Goal: Register for event/course

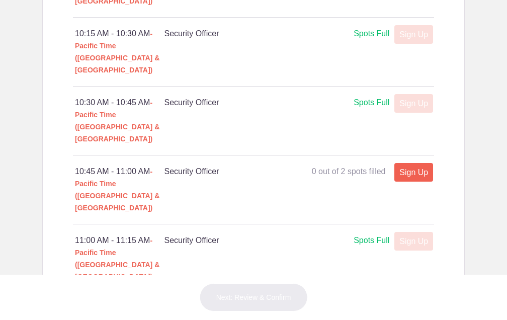
scroll to position [707, 0]
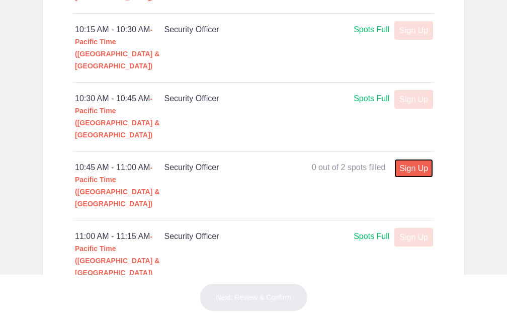
click at [404, 159] on link "Sign Up" at bounding box center [413, 168] width 39 height 19
type input "1"
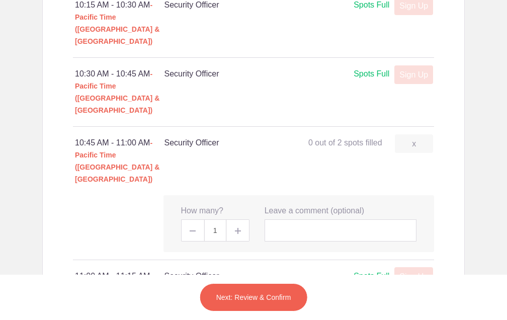
scroll to position [735, 0]
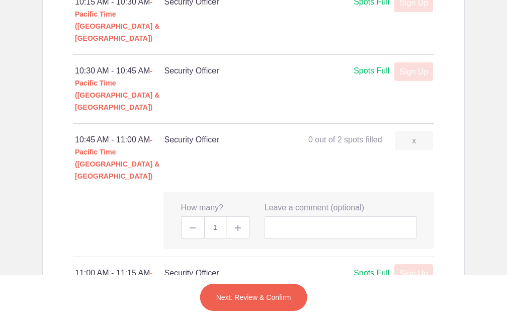
click at [251, 297] on button "Next: Review & Confirm" at bounding box center [254, 297] width 108 height 28
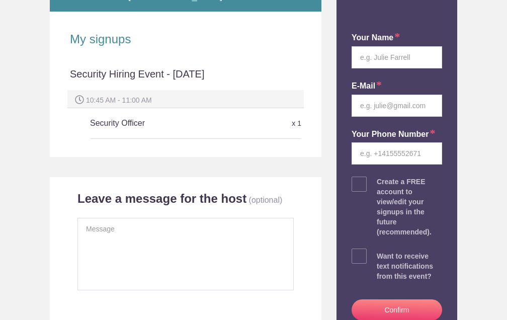
scroll to position [206, 0]
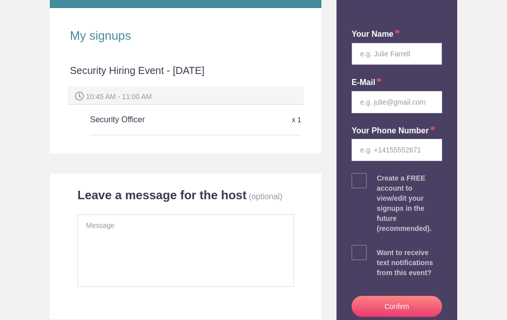
click at [386, 57] on input "text" at bounding box center [397, 54] width 91 height 22
type input "[PERSON_NAME] [PERSON_NAME]"
type input "[EMAIL_ADDRESS][DOMAIN_NAME]"
type input "9163476920"
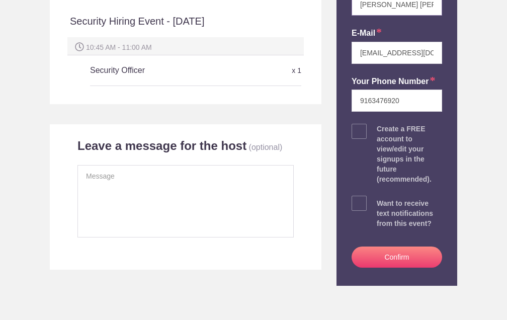
scroll to position [256, 0]
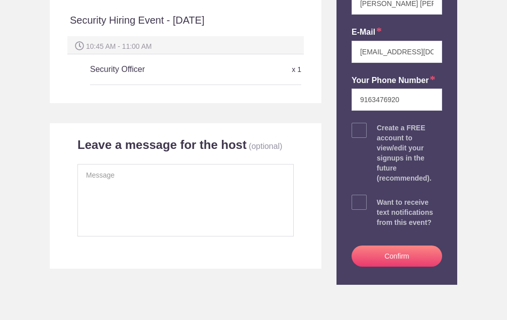
click at [362, 195] on span at bounding box center [359, 202] width 15 height 15
click at [380, 197] on input "checkbox" at bounding box center [425, 200] width 91 height 7
checkbox input "true"
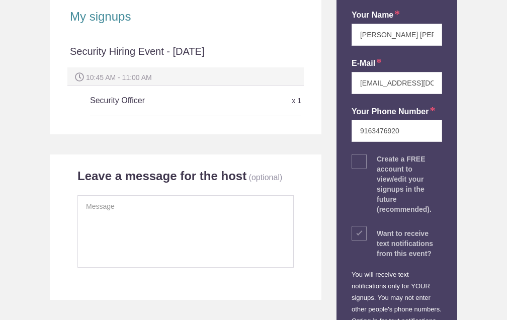
scroll to position [224, 0]
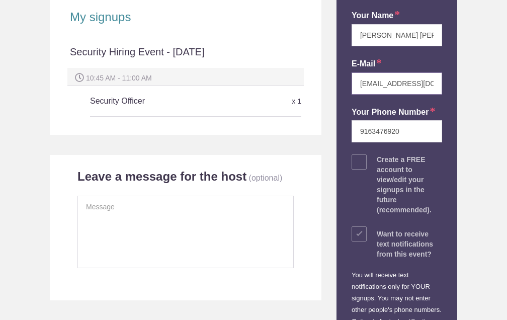
click at [425, 90] on input "[EMAIL_ADDRESS][DOMAIN_NAME]" at bounding box center [397, 83] width 91 height 22
click at [422, 81] on input "[EMAIL_ADDRESS][DOMAIN_NAME]" at bounding box center [397, 83] width 91 height 22
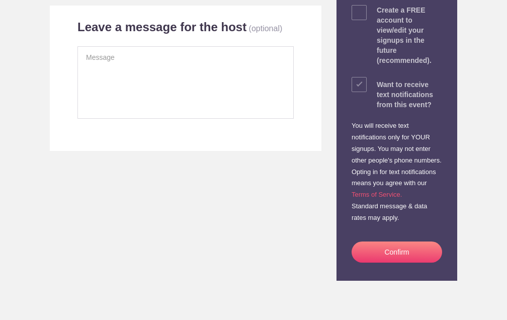
scroll to position [0, 0]
click at [394, 252] on button "Confirm" at bounding box center [397, 252] width 91 height 21
